Goal: Navigation & Orientation: Find specific page/section

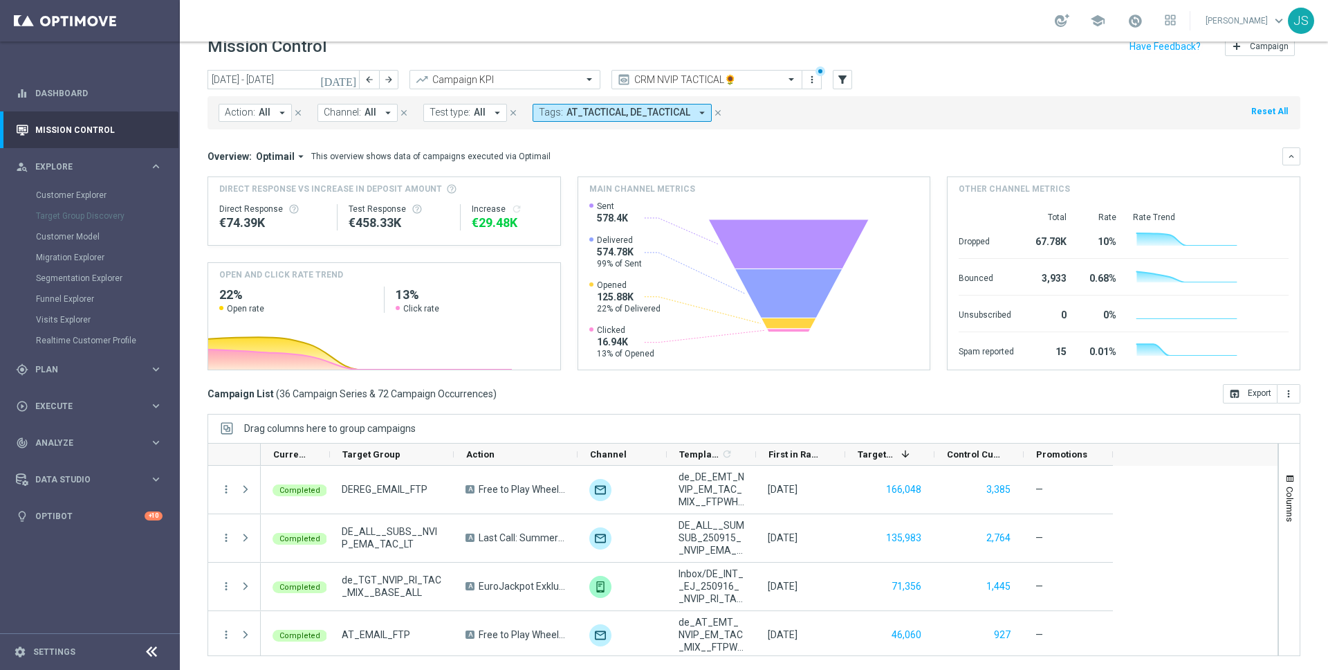
scroll to position [22, 0]
